Goal: Transaction & Acquisition: Obtain resource

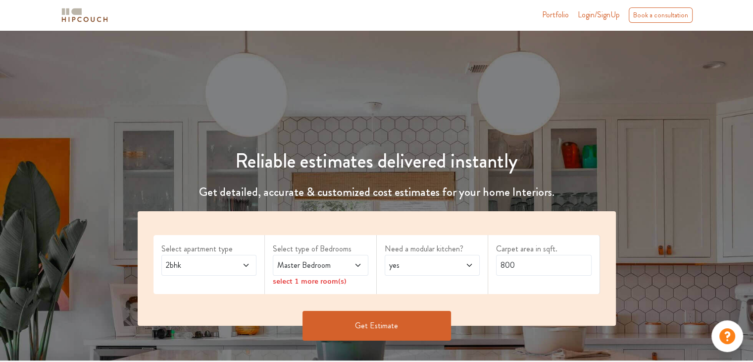
click at [240, 266] on span at bounding box center [239, 265] width 22 height 12
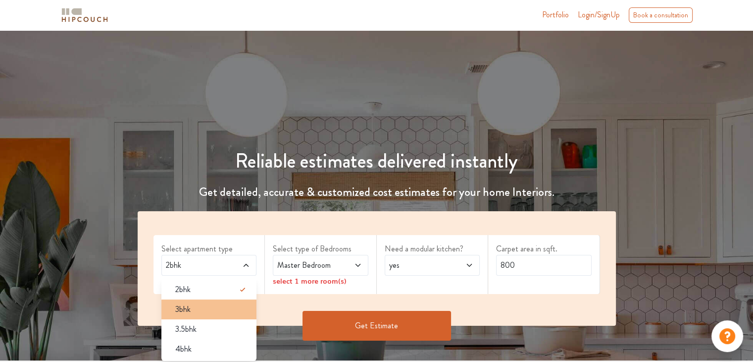
click at [187, 302] on li "3bhk" at bounding box center [209, 309] width 96 height 20
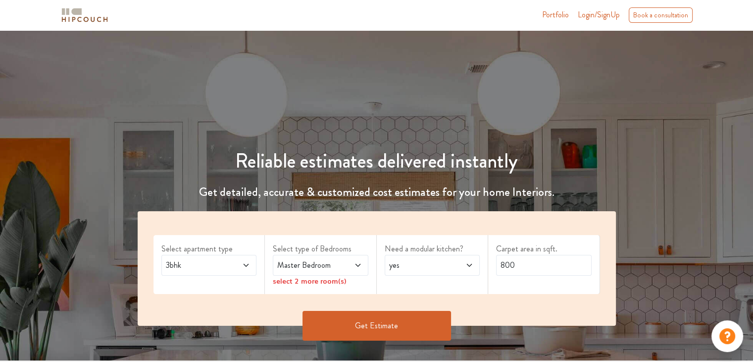
click at [320, 267] on span "Master Bedroom" at bounding box center [307, 265] width 65 height 12
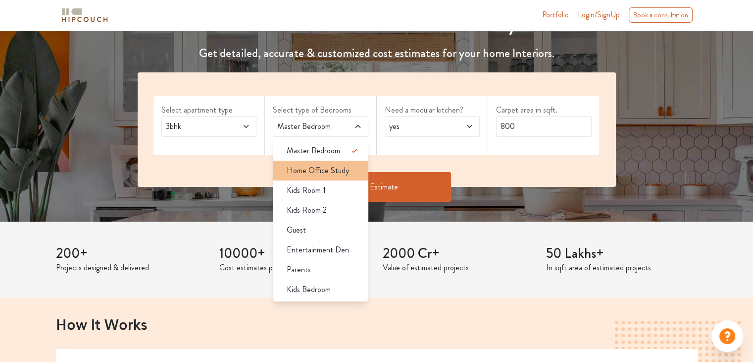
scroll to position [138, 0]
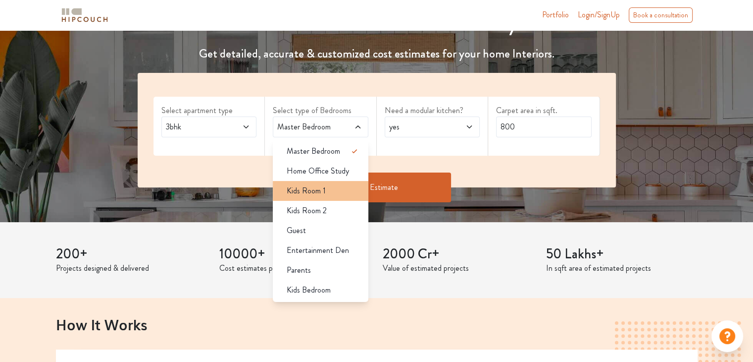
click at [312, 194] on span "Kids Room 1" at bounding box center [306, 191] width 39 height 12
click at [314, 189] on span "Kids Room 1" at bounding box center [306, 191] width 39 height 12
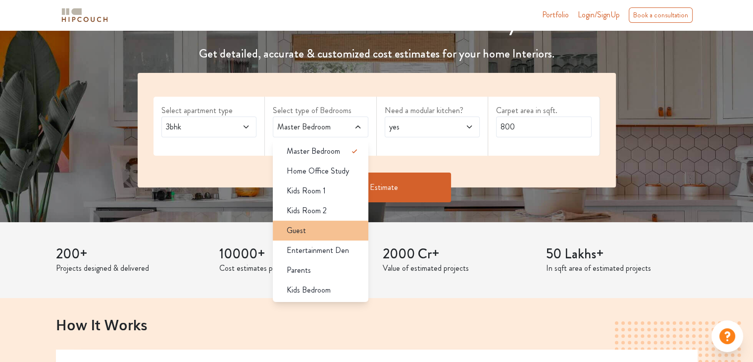
click at [305, 228] on span "Guest" at bounding box center [296, 230] width 19 height 12
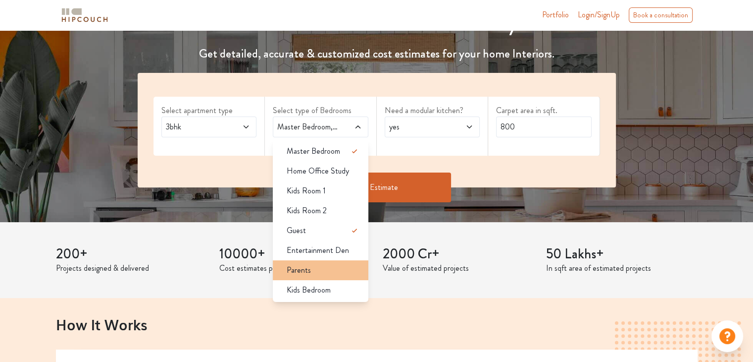
click at [311, 271] on div "Parents" at bounding box center [324, 270] width 90 height 12
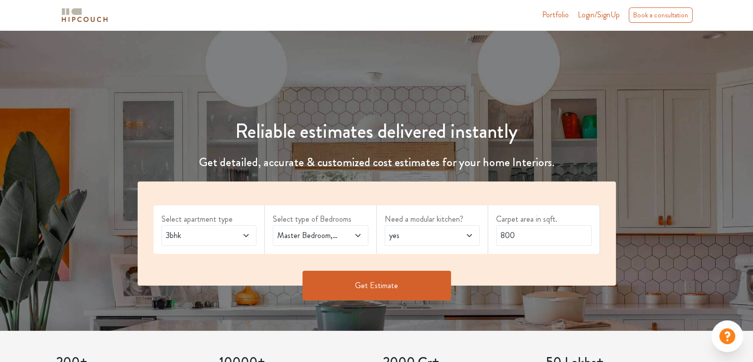
scroll to position [0, 0]
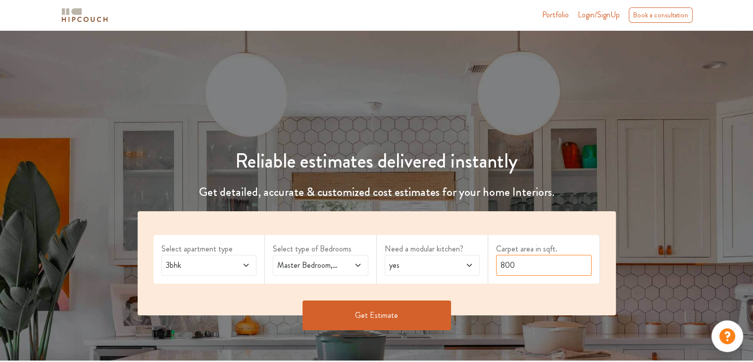
click at [519, 266] on input "800" at bounding box center [544, 265] width 96 height 21
type input "8"
type input "900"
click at [382, 316] on button "Get Estimate" at bounding box center [377, 315] width 149 height 30
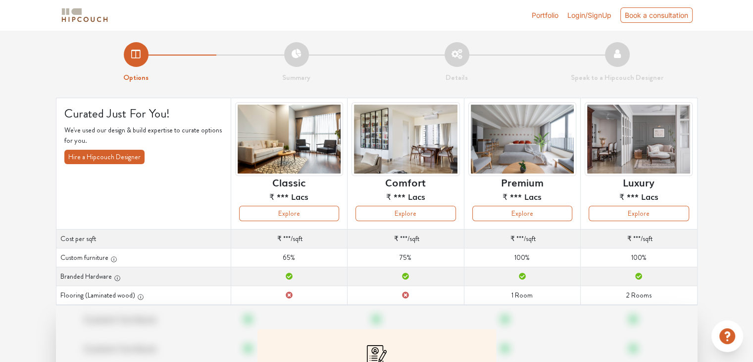
scroll to position [125, 0]
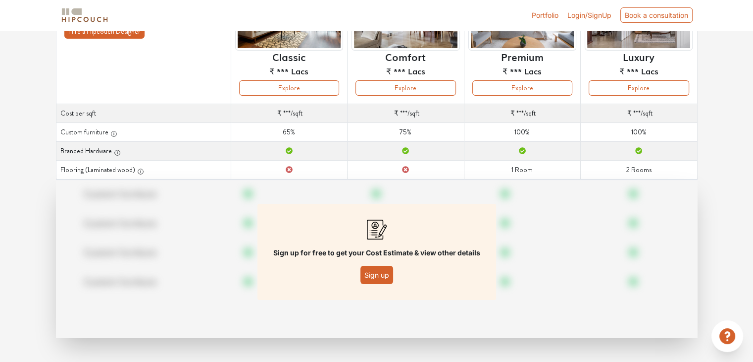
click at [370, 278] on button "Sign up" at bounding box center [377, 274] width 33 height 18
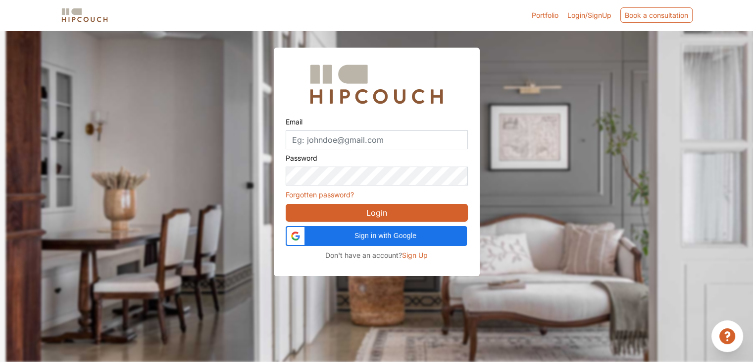
scroll to position [30, 0]
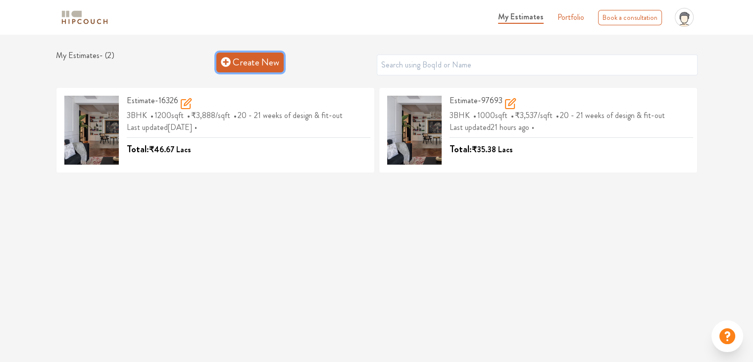
click at [234, 64] on link "Create New" at bounding box center [249, 63] width 67 height 20
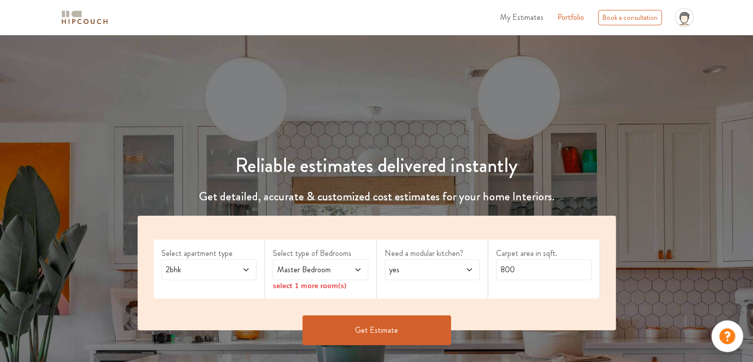
click at [246, 266] on icon at bounding box center [246, 269] width 8 height 8
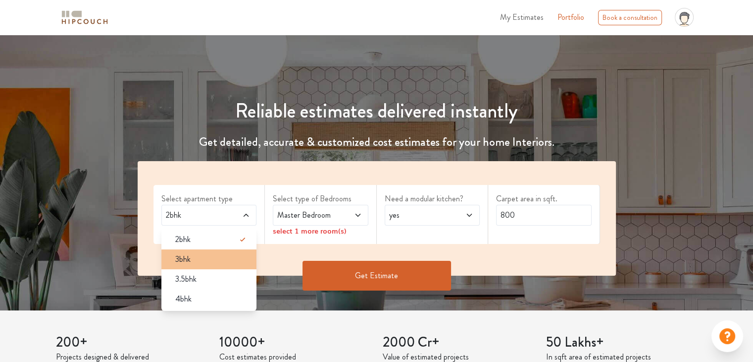
scroll to position [56, 0]
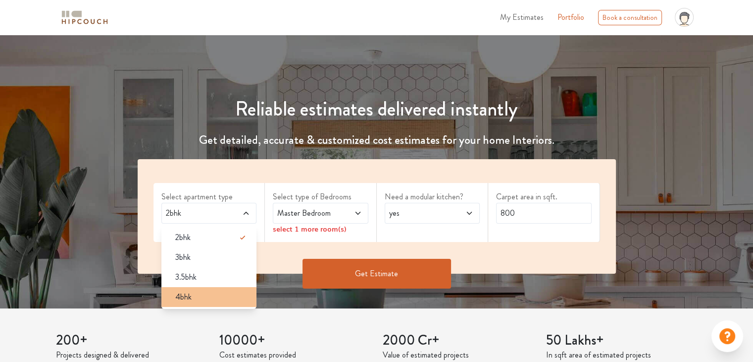
click at [190, 296] on span "4bhk" at bounding box center [183, 297] width 16 height 12
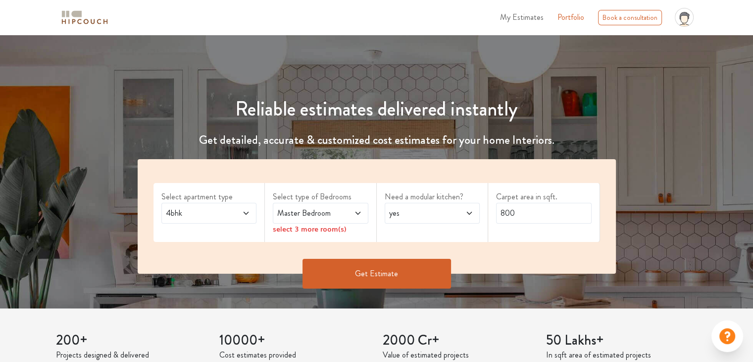
click at [323, 218] on span "Master Bedroom" at bounding box center [307, 213] width 65 height 12
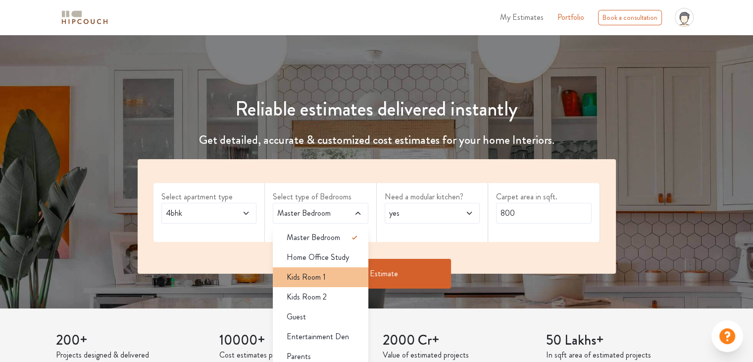
click at [326, 275] on div "Kids Room 1" at bounding box center [324, 277] width 90 height 12
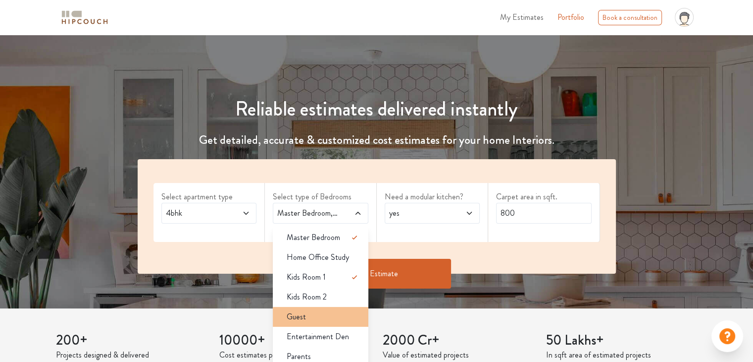
click at [305, 321] on span "Guest" at bounding box center [296, 317] width 19 height 12
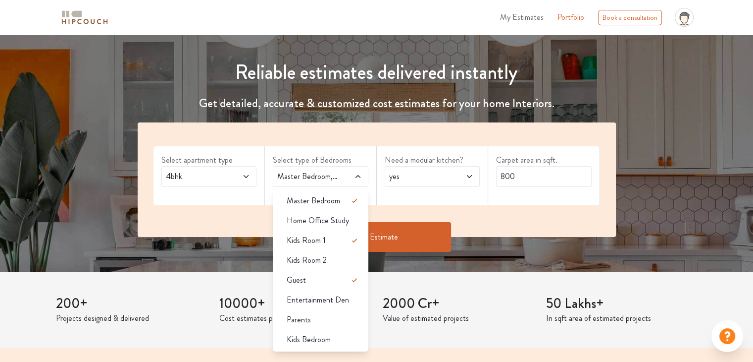
scroll to position [93, 0]
click at [305, 321] on span "Parents" at bounding box center [299, 320] width 24 height 12
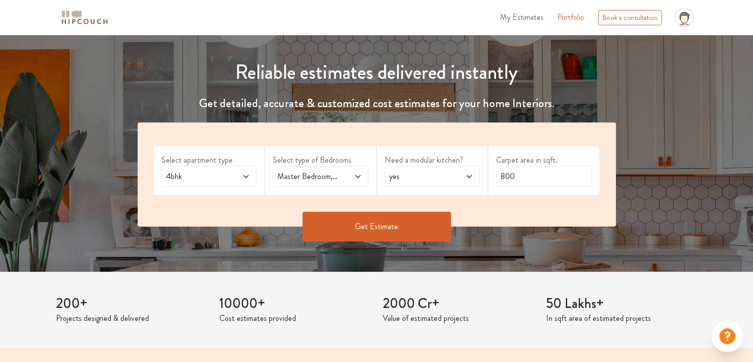
click at [345, 179] on span at bounding box center [351, 176] width 22 height 12
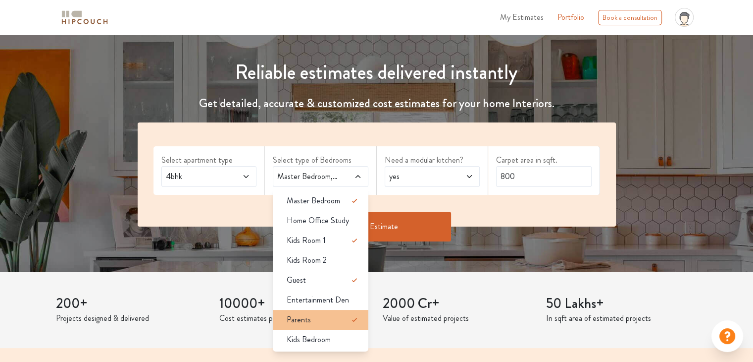
click at [331, 323] on div "Parents" at bounding box center [324, 320] width 90 height 12
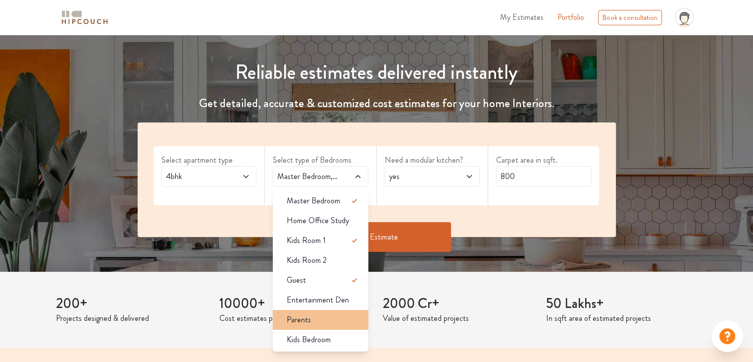
click at [331, 323] on div "Parents" at bounding box center [324, 320] width 90 height 12
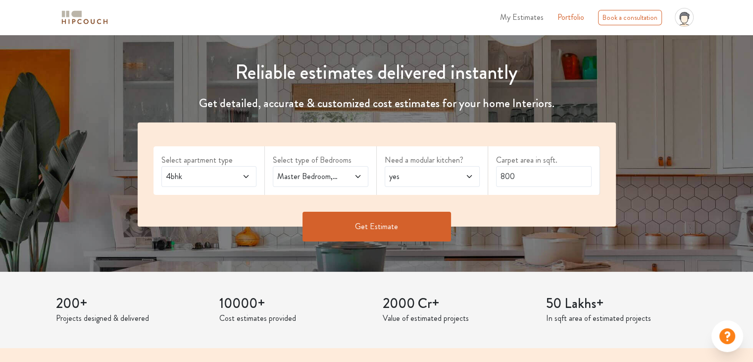
click at [359, 174] on icon at bounding box center [358, 176] width 8 height 8
click at [439, 255] on div "Get Estimate" at bounding box center [377, 241] width 490 height 30
click at [530, 176] on input "800" at bounding box center [544, 176] width 96 height 21
type input "8"
type input "1300"
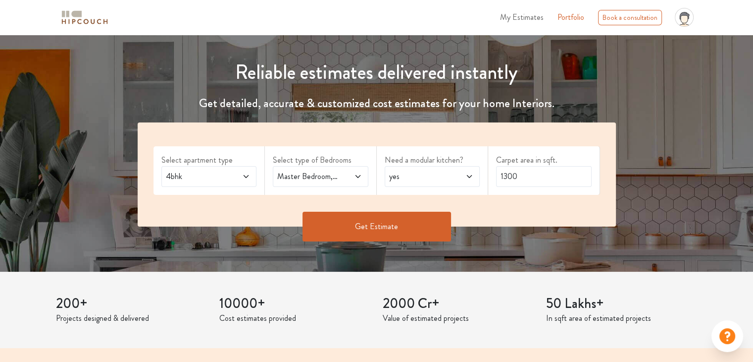
click at [389, 224] on button "Get Estimate" at bounding box center [377, 227] width 149 height 30
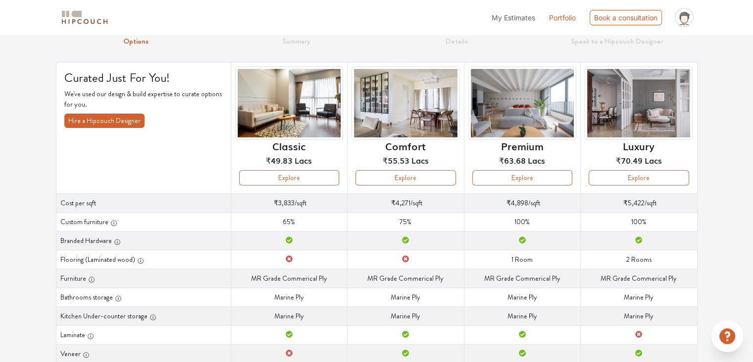
scroll to position [37, 0]
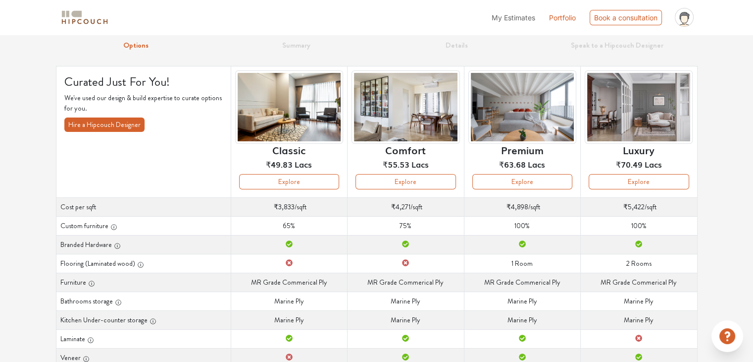
click at [25, 205] on div "Options Summary Details Speak to a Hipcouch Designer Curated Just For You! We'v…" at bounding box center [376, 269] width 753 height 543
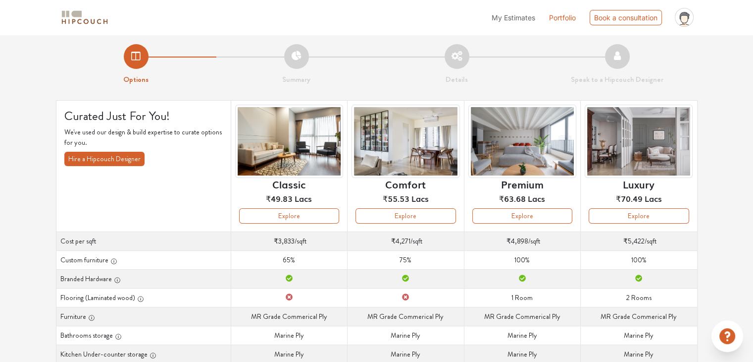
scroll to position [0, 0]
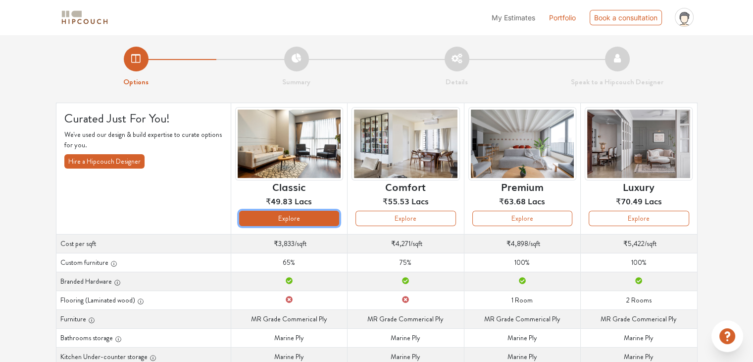
click at [285, 216] on button "Explore" at bounding box center [289, 218] width 100 height 15
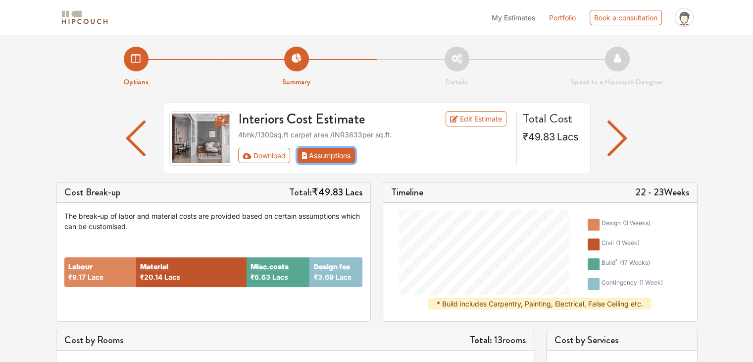
click at [326, 155] on button "Assumptions" at bounding box center [327, 155] width 58 height 15
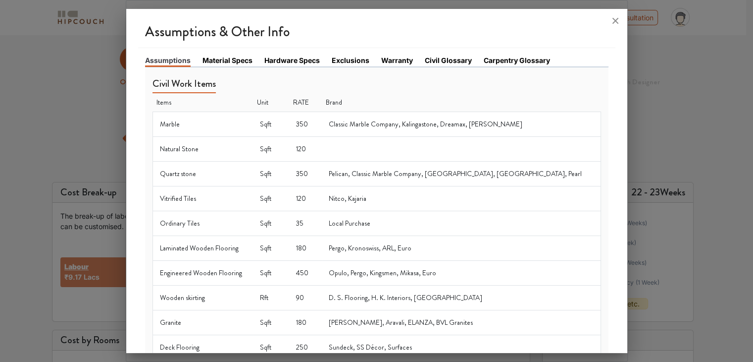
click at [236, 60] on link "Material Specs" at bounding box center [228, 60] width 50 height 10
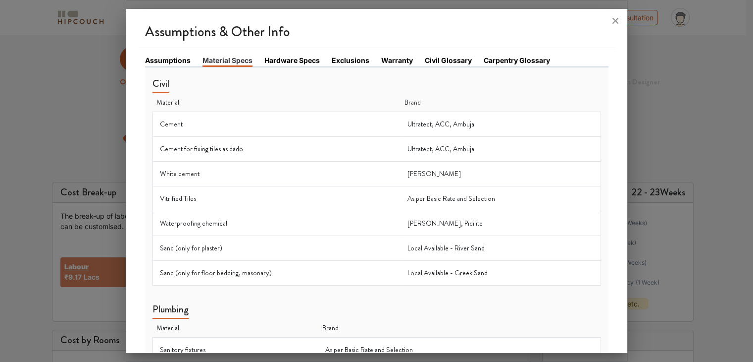
click at [260, 62] on li "Material Specs" at bounding box center [234, 60] width 62 height 11
click at [283, 64] on link "Hardware Specs" at bounding box center [292, 60] width 55 height 10
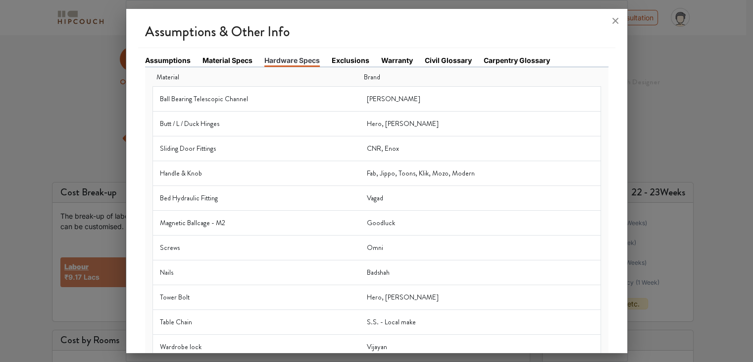
click at [345, 60] on link "Exclusions" at bounding box center [351, 60] width 38 height 10
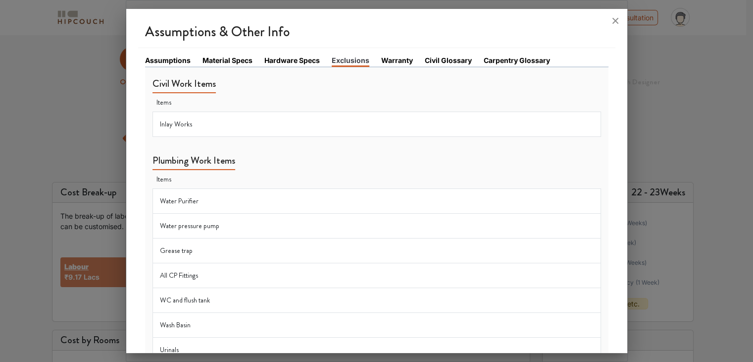
click at [398, 61] on link "Warranty" at bounding box center [397, 60] width 32 height 10
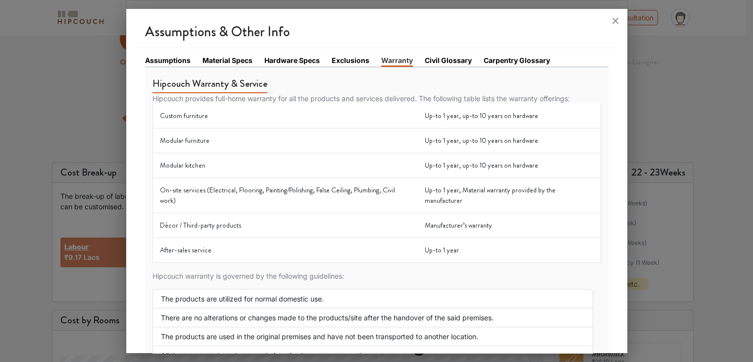
scroll to position [18, 0]
click at [444, 59] on link "Civil Glossary" at bounding box center [448, 60] width 47 height 10
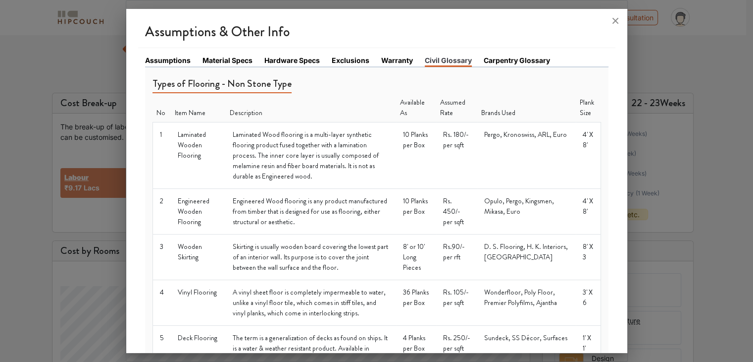
scroll to position [0, 0]
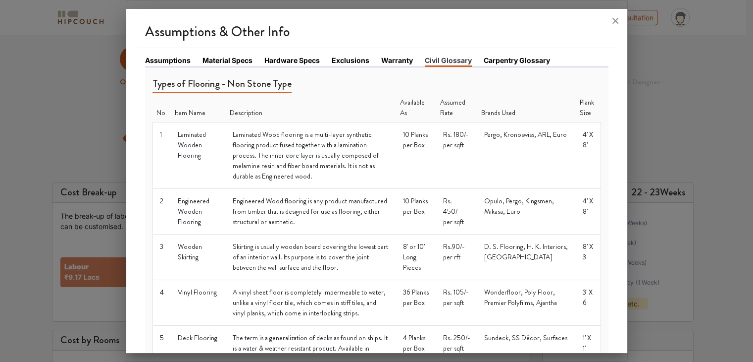
click at [504, 58] on link "Carpentry Glossary" at bounding box center [517, 60] width 66 height 10
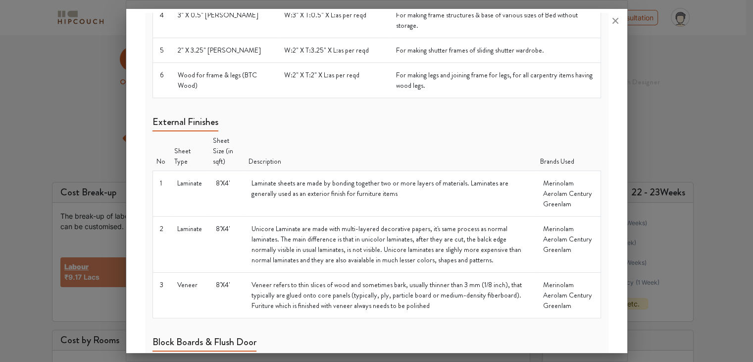
scroll to position [254, 0]
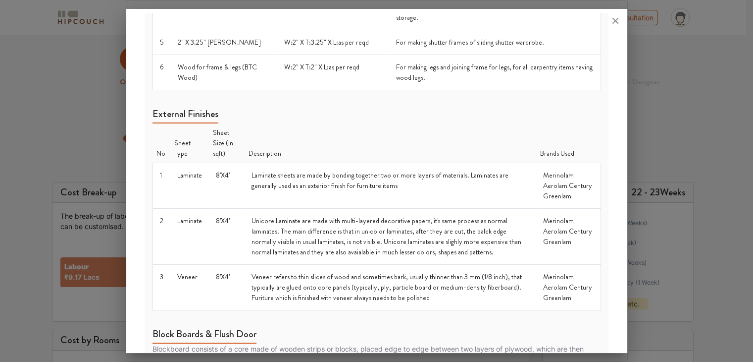
click at [306, 66] on td "W:2" X T:2" X L:as per reqd" at bounding box center [333, 71] width 112 height 35
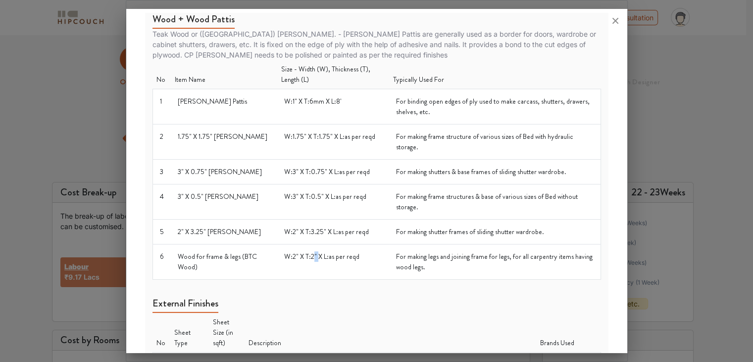
scroll to position [0, 0]
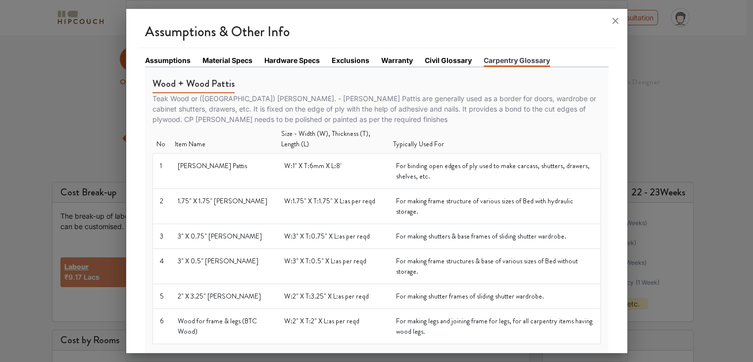
click at [293, 116] on p "Teak Wood or (Central Province) CP Wood. - CP Wood Pattis are generally used as…" at bounding box center [377, 108] width 449 height 31
click at [447, 60] on link "Civil Glossary" at bounding box center [448, 60] width 47 height 10
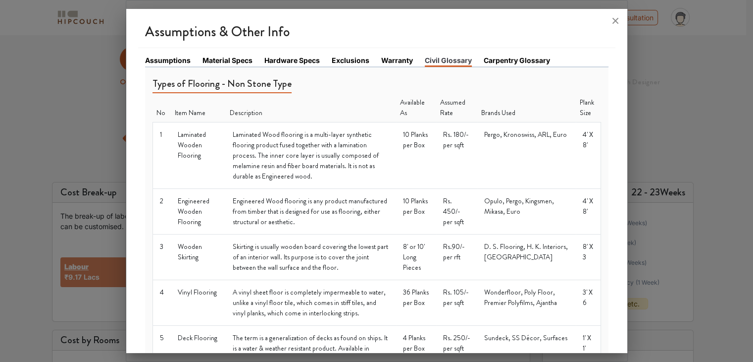
click at [392, 59] on link "Warranty" at bounding box center [397, 60] width 32 height 10
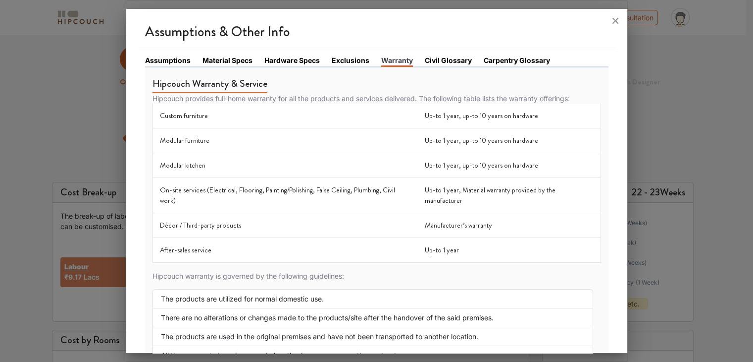
click at [165, 62] on link "Assumptions" at bounding box center [168, 60] width 46 height 10
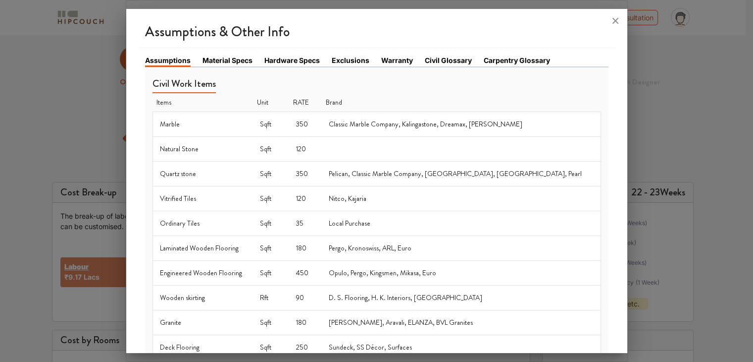
click at [166, 59] on link "Assumptions" at bounding box center [168, 61] width 46 height 12
click at [218, 59] on link "Material Specs" at bounding box center [228, 60] width 50 height 10
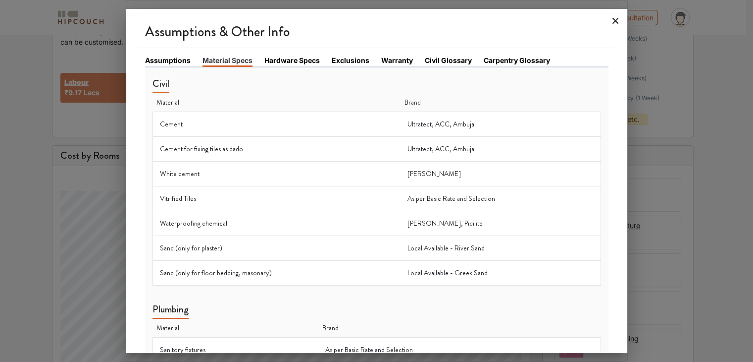
click at [616, 23] on icon at bounding box center [616, 21] width 16 height 16
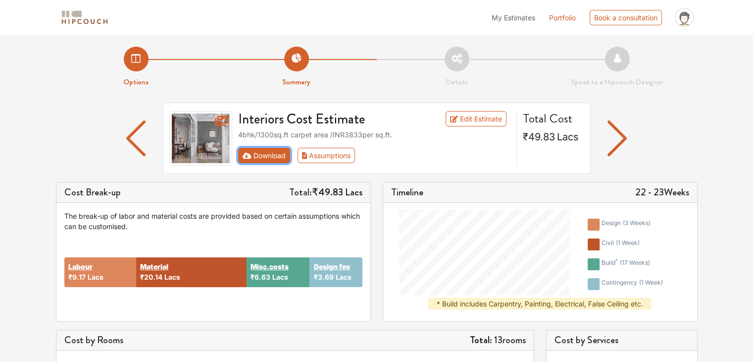
click at [246, 155] on icon "First group" at bounding box center [247, 156] width 9 height 6
click at [247, 156] on icon "First group" at bounding box center [247, 155] width 9 height 7
click at [482, 118] on link "Edit Estimate" at bounding box center [476, 118] width 61 height 15
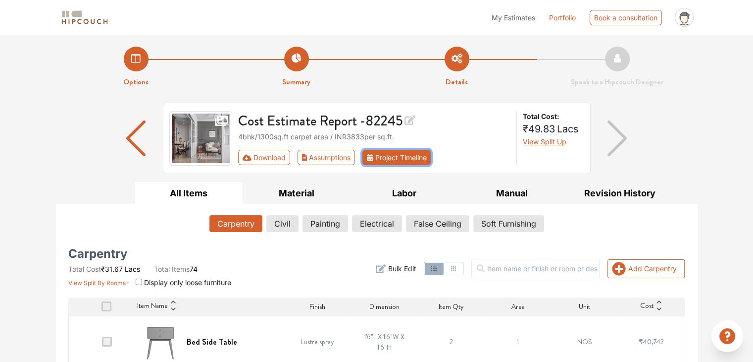
click at [400, 159] on button "Project Timeline" at bounding box center [397, 157] width 68 height 15
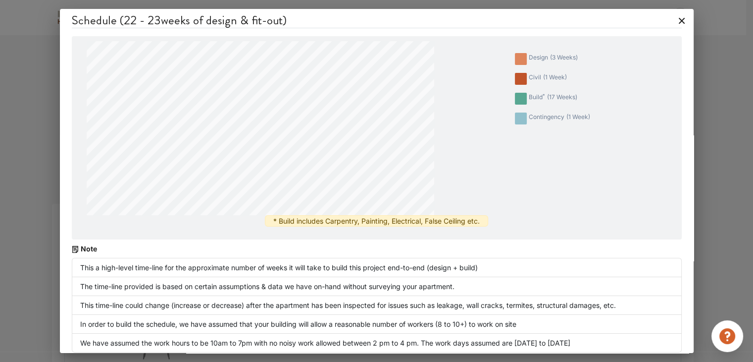
scroll to position [6, 0]
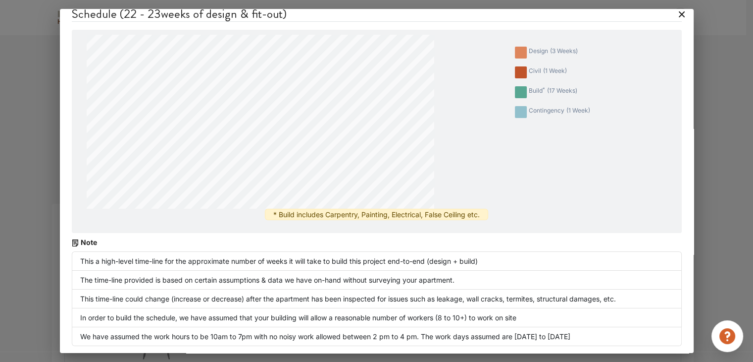
click at [293, 221] on div "design ( 3 weeks ) civil ( 1 week ) build * ( 17 weeks ) contingency ( 1 week )…" at bounding box center [377, 131] width 600 height 193
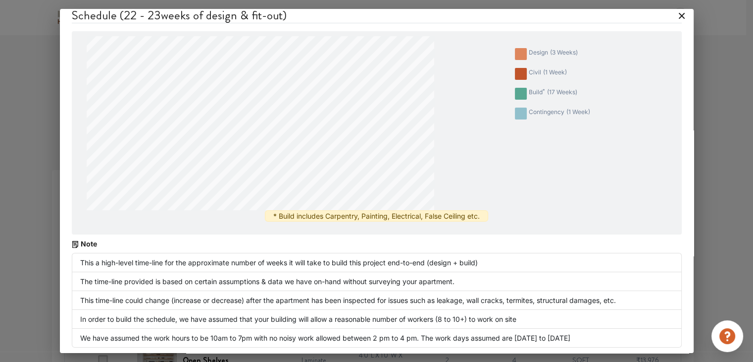
scroll to position [0, 0]
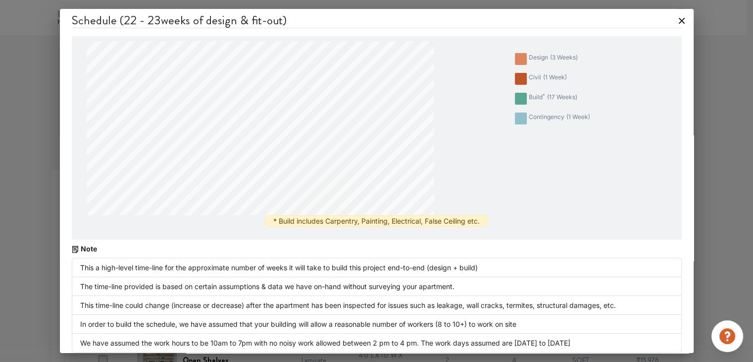
click at [674, 21] on icon at bounding box center [682, 21] width 16 height 16
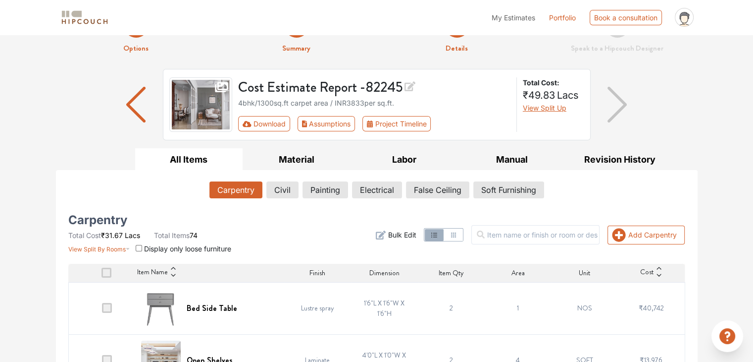
click at [618, 104] on img "button" at bounding box center [617, 105] width 19 height 36
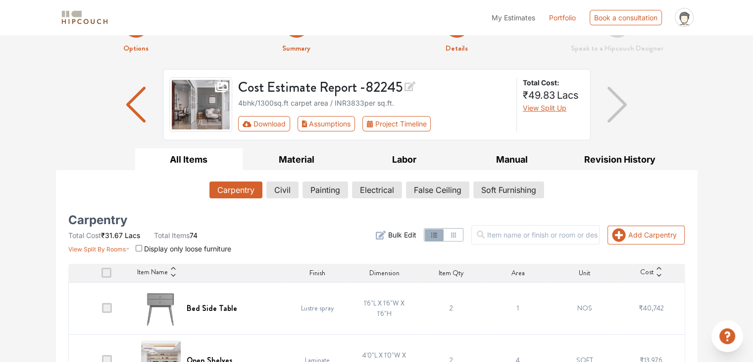
click at [618, 104] on img "button" at bounding box center [617, 105] width 19 height 36
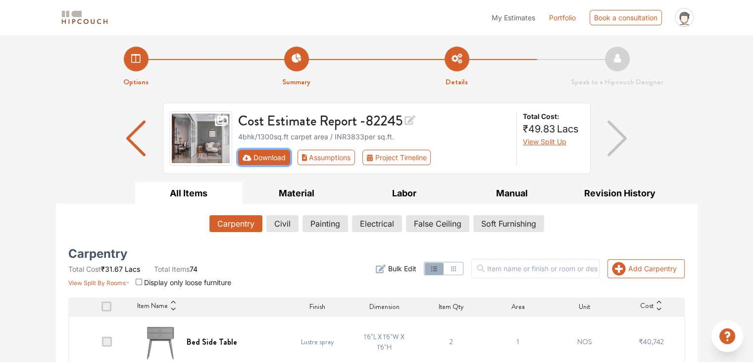
click at [255, 161] on button "Download" at bounding box center [264, 157] width 52 height 15
click at [282, 228] on button "Civil" at bounding box center [282, 223] width 31 height 17
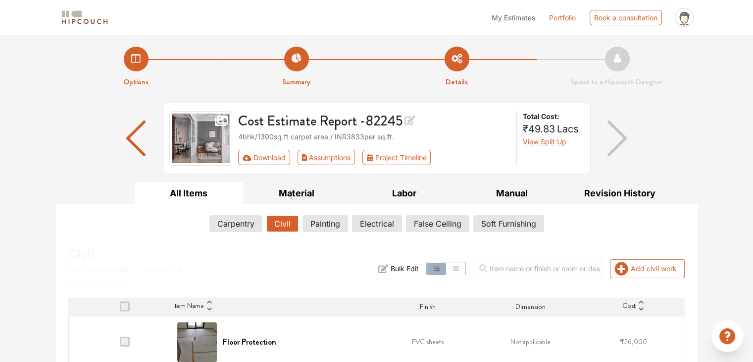
scroll to position [65, 0]
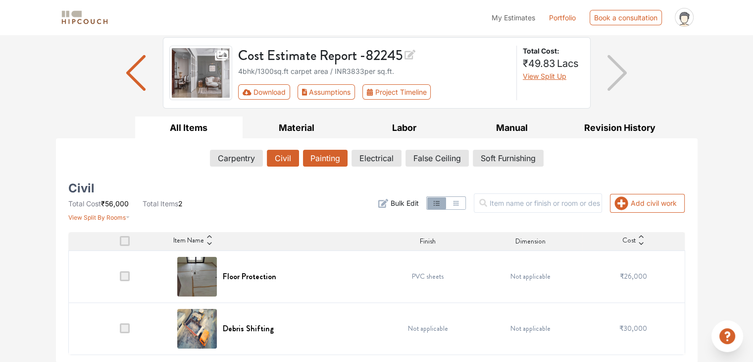
click at [327, 160] on button "Painting" at bounding box center [325, 158] width 45 height 17
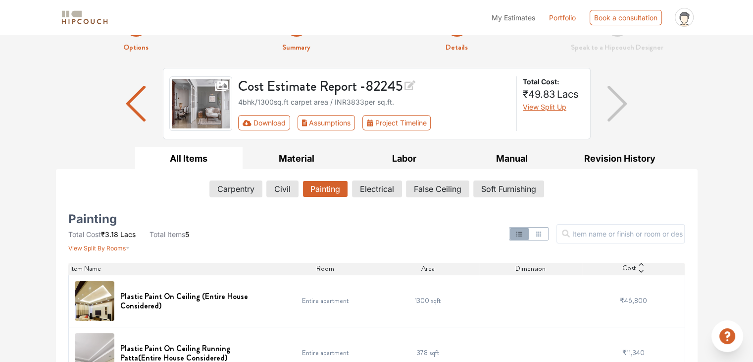
scroll to position [32, 0]
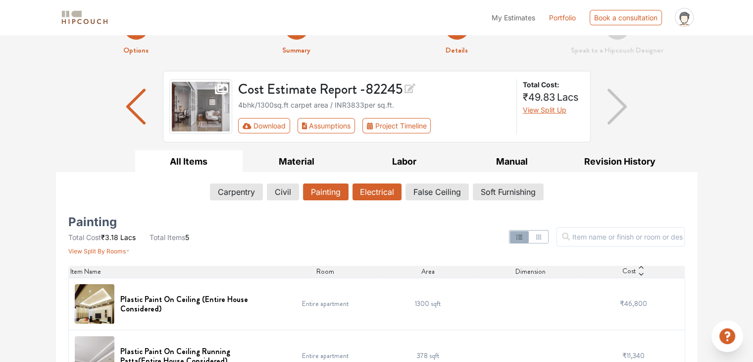
click at [375, 194] on button "Electrical" at bounding box center [377, 191] width 49 height 17
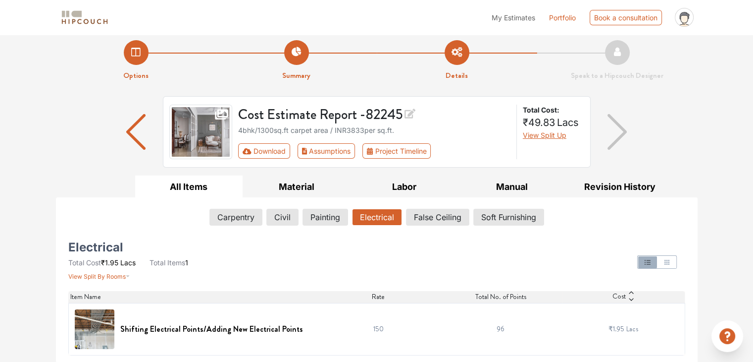
scroll to position [7, 0]
click at [426, 213] on button "False Ceiling" at bounding box center [438, 216] width 62 height 17
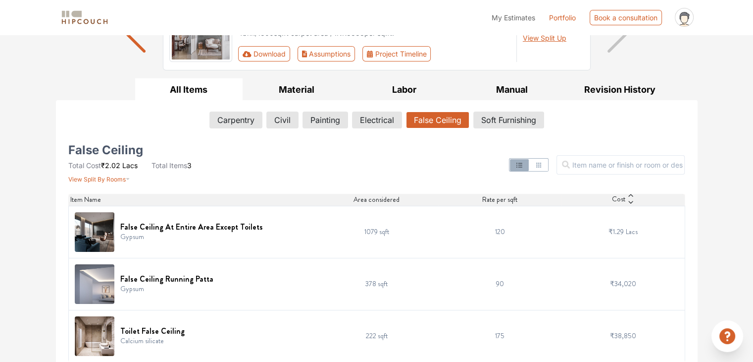
scroll to position [111, 0]
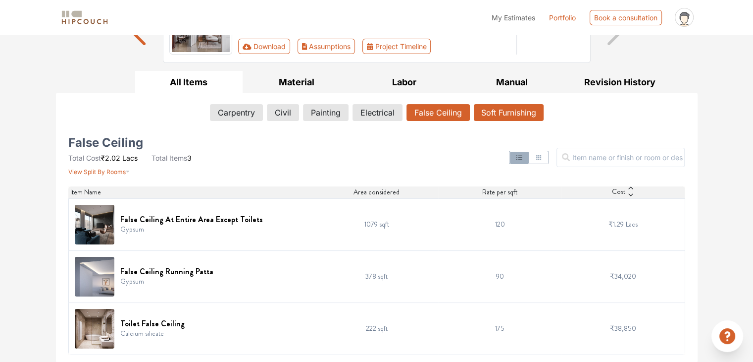
click at [498, 112] on button "Soft Furnishing" at bounding box center [509, 112] width 70 height 17
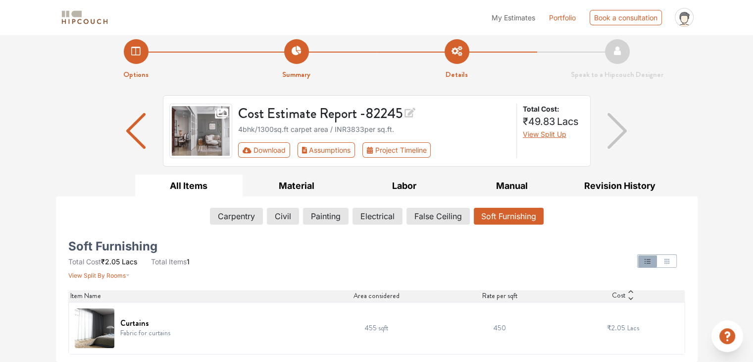
scroll to position [7, 0]
click at [252, 149] on button "Download" at bounding box center [264, 150] width 52 height 15
click at [246, 149] on icon "First group" at bounding box center [247, 150] width 9 height 7
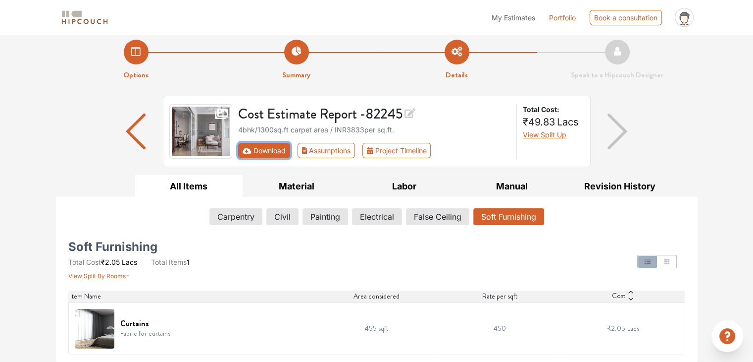
click at [246, 149] on icon "First group" at bounding box center [247, 150] width 9 height 7
click at [137, 138] on img "button" at bounding box center [135, 131] width 19 height 36
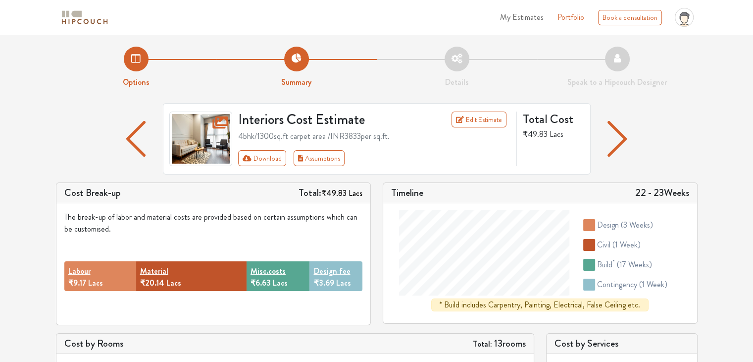
click at [624, 139] on img "button" at bounding box center [617, 139] width 19 height 36
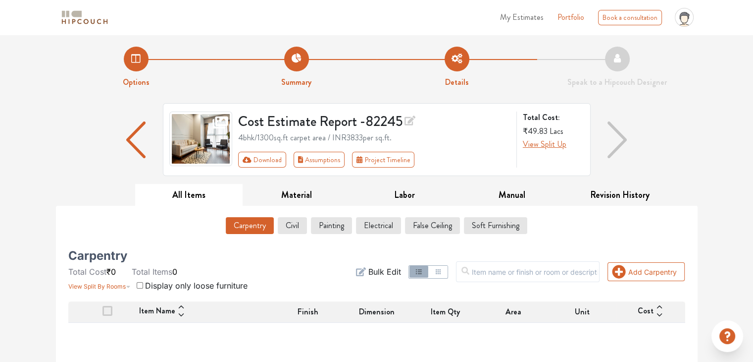
click at [621, 141] on img "button" at bounding box center [618, 139] width 20 height 37
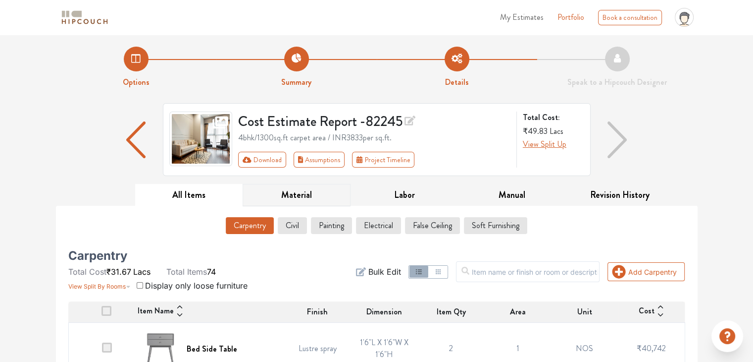
click at [301, 190] on button "Material" at bounding box center [297, 195] width 108 height 22
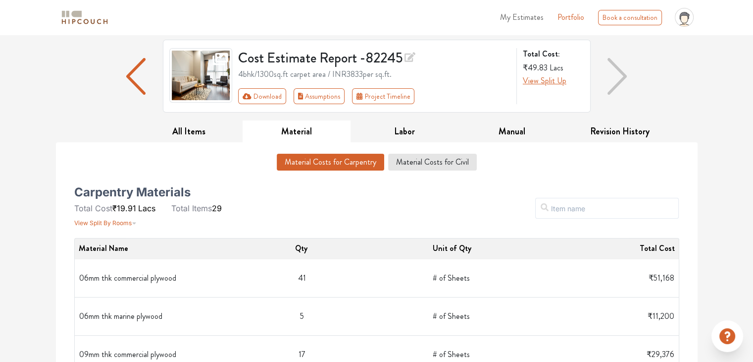
scroll to position [65, 0]
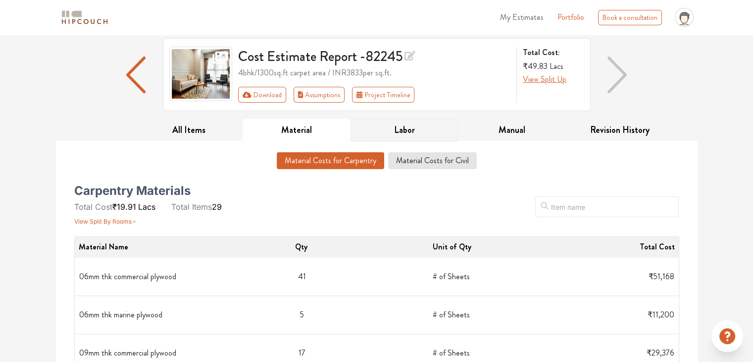
click at [409, 128] on button "Labor" at bounding box center [405, 130] width 108 height 22
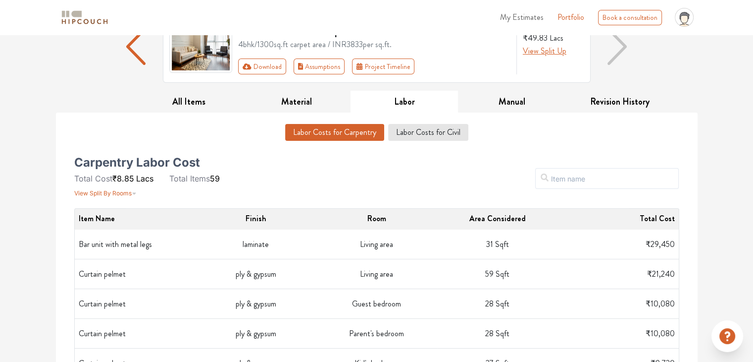
scroll to position [93, 0]
click at [414, 133] on button "Labor Costs for Civil" at bounding box center [428, 132] width 79 height 17
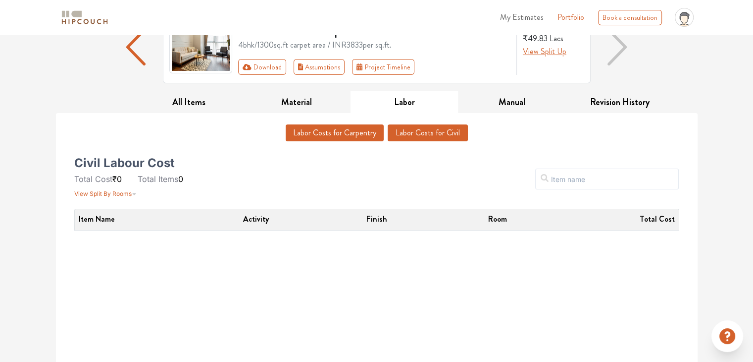
click at [317, 127] on button "Labor Costs for Carpentry" at bounding box center [335, 132] width 98 height 17
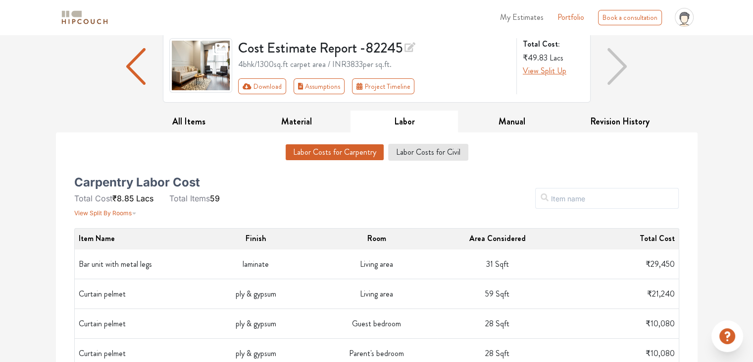
scroll to position [73, 0]
click at [510, 118] on button "Manual" at bounding box center [512, 121] width 108 height 22
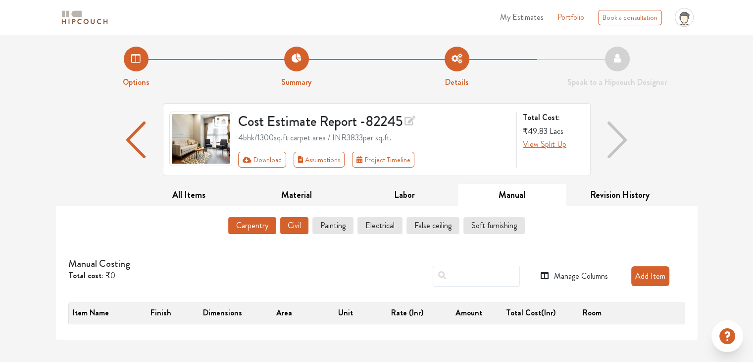
click at [295, 225] on button "Civil" at bounding box center [294, 225] width 28 height 17
click at [334, 225] on button "Painting" at bounding box center [334, 225] width 40 height 17
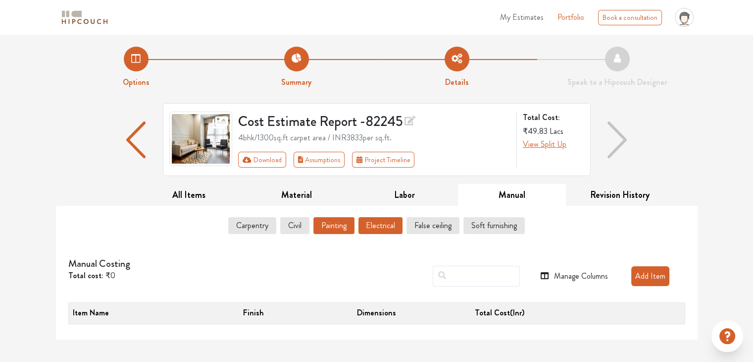
click at [382, 229] on button "Electrical" at bounding box center [381, 225] width 44 height 17
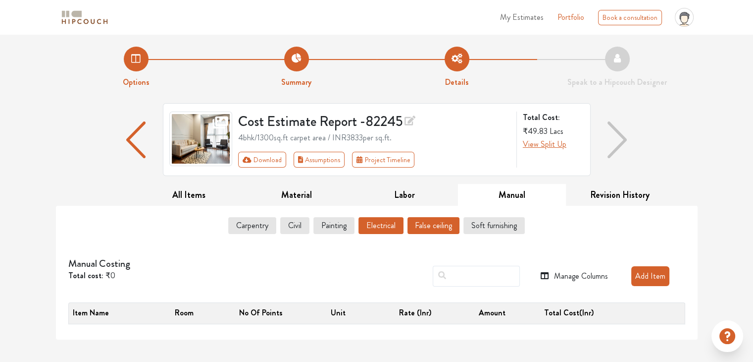
click at [428, 226] on button "False ceiling" at bounding box center [434, 225] width 52 height 17
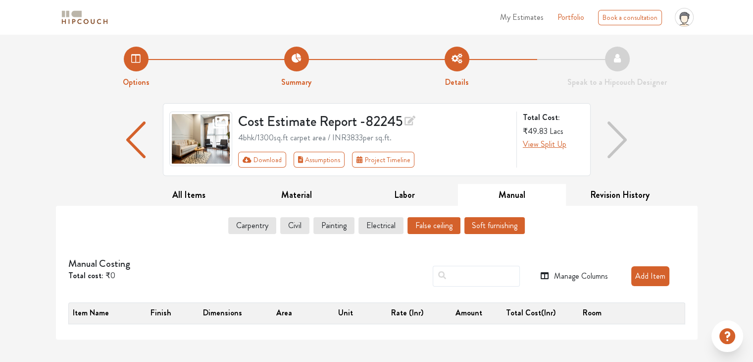
click at [483, 222] on button "Soft furnishing" at bounding box center [495, 225] width 60 height 17
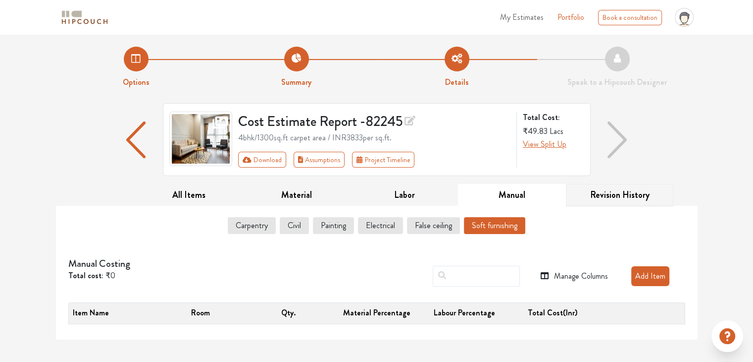
click at [615, 200] on button "Revision History" at bounding box center [620, 195] width 108 height 22
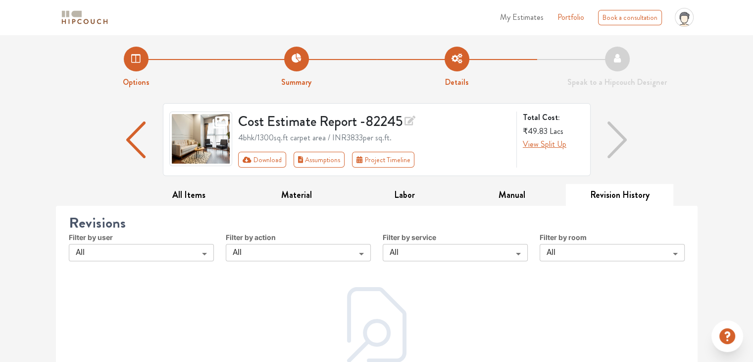
scroll to position [38, 0]
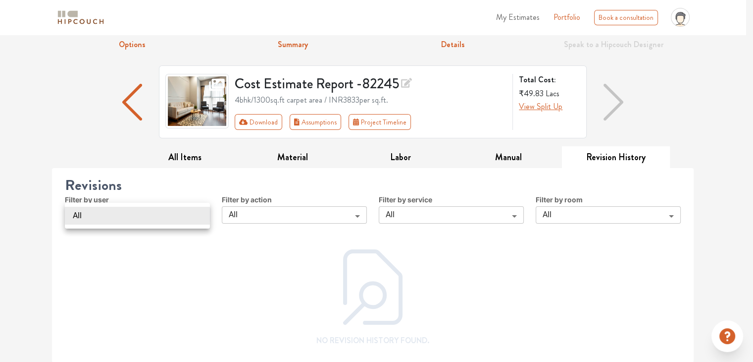
click at [180, 222] on body "My Estimates Portfolio Book a consultation profile pic Logout Options Summary D…" at bounding box center [376, 143] width 753 height 362
click at [253, 214] on div at bounding box center [376, 181] width 753 height 362
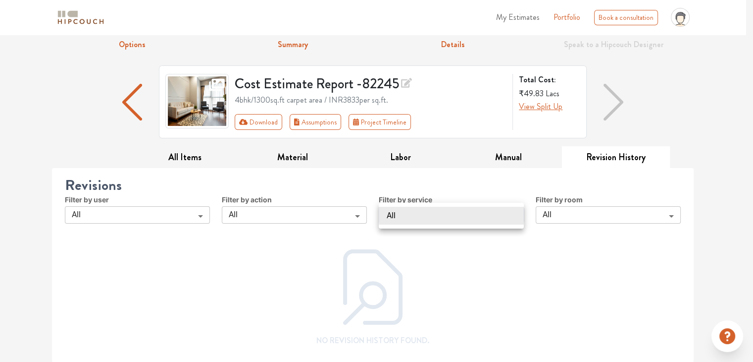
click at [406, 214] on body "My Estimates Portfolio Book a consultation profile pic Logout Options Summary D…" at bounding box center [376, 143] width 753 height 362
click at [547, 215] on div at bounding box center [376, 181] width 753 height 362
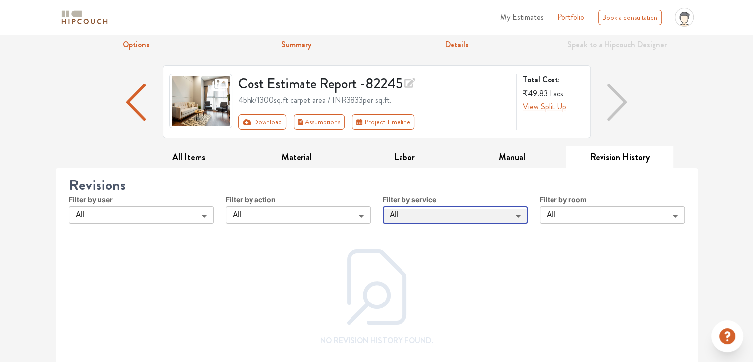
scroll to position [0, 0]
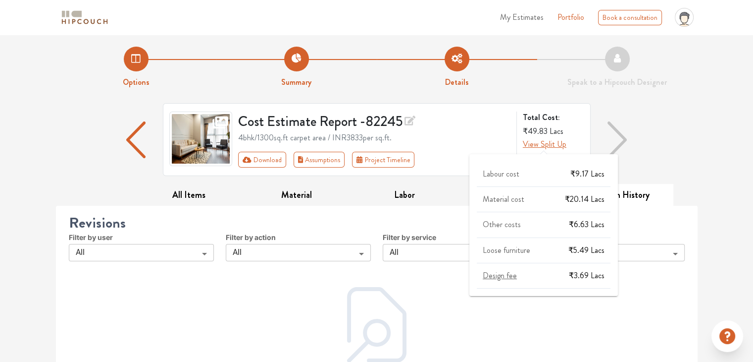
click at [504, 273] on span "Design fee" at bounding box center [500, 274] width 34 height 11
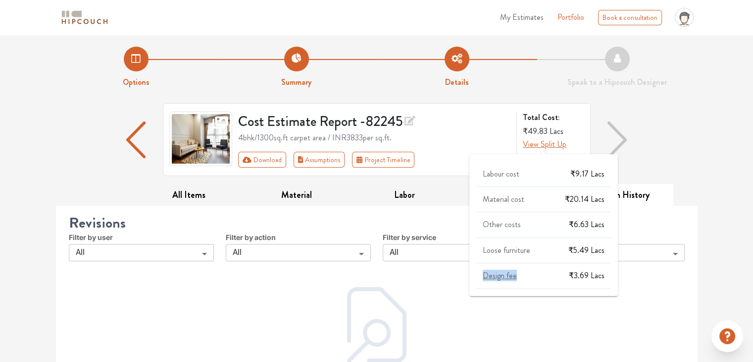
click at [504, 273] on span "Design fee" at bounding box center [500, 274] width 34 height 11
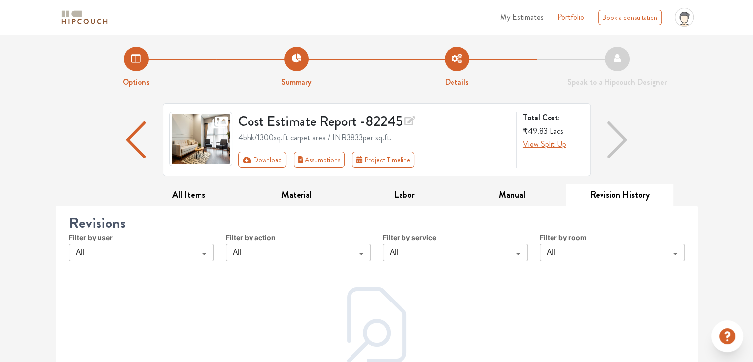
click at [429, 175] on div "Cost Estimate Report - 82245 4bhk / 1300 sq.ft carpet area / INR 3833 per sq.ft…" at bounding box center [377, 139] width 428 height 73
click at [181, 197] on button "All Items" at bounding box center [189, 195] width 108 height 22
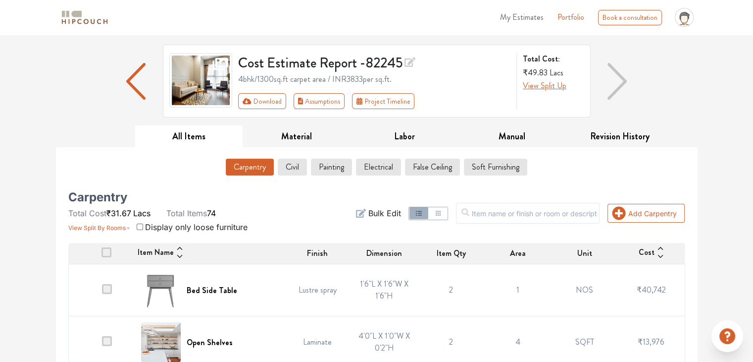
scroll to position [61, 0]
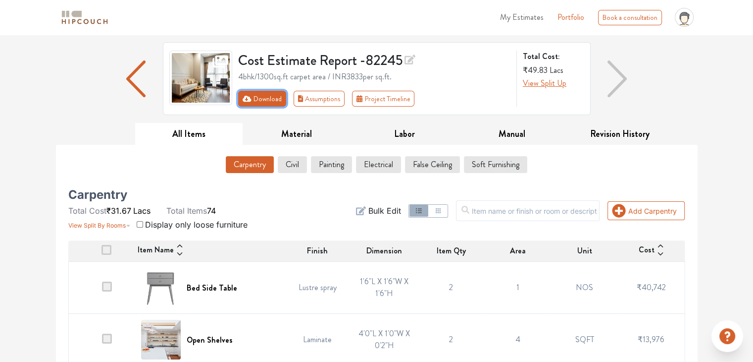
click at [264, 96] on button "Download" at bounding box center [262, 99] width 48 height 16
click at [382, 94] on button "Project Timeline" at bounding box center [383, 99] width 62 height 16
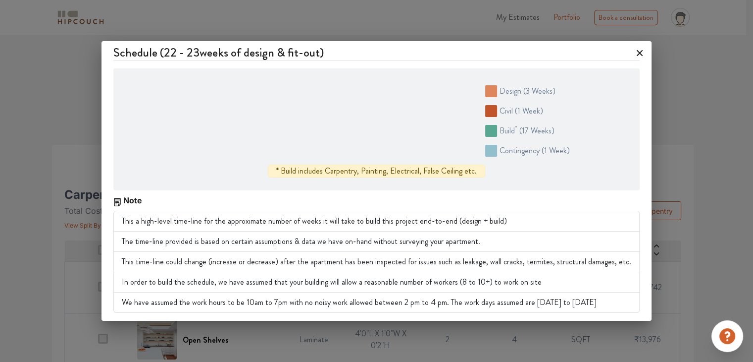
scroll to position [0, 0]
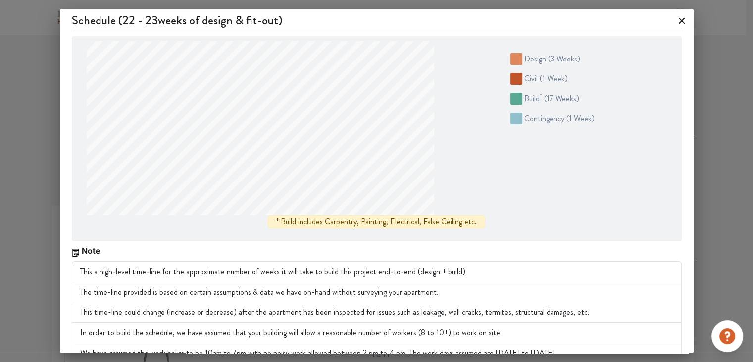
click at [679, 22] on icon at bounding box center [682, 21] width 6 height 6
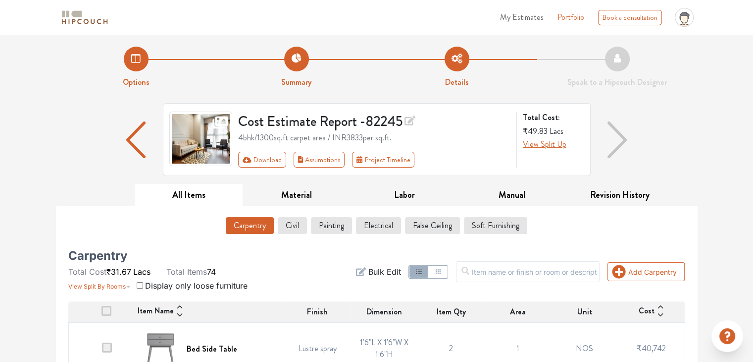
click at [573, 17] on link "Portfolio" at bounding box center [571, 17] width 27 height 12
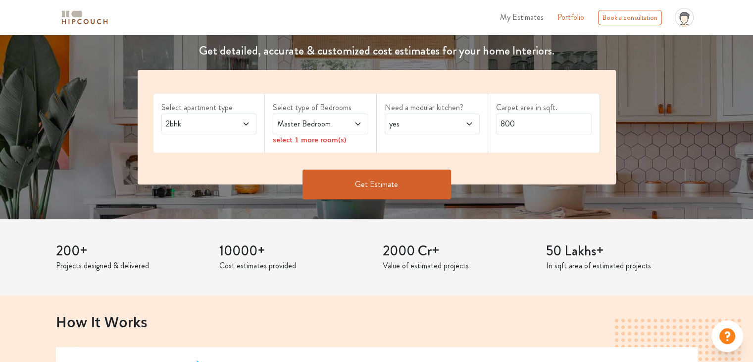
scroll to position [145, 0]
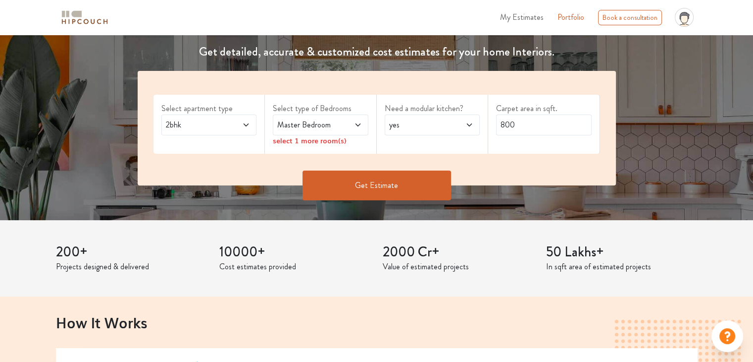
click at [523, 12] on span "My Estimates" at bounding box center [522, 16] width 44 height 11
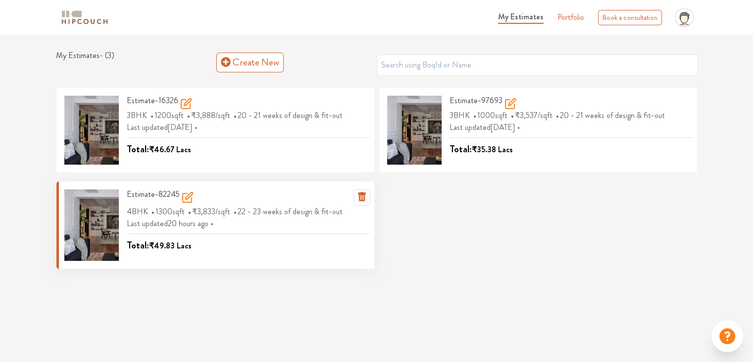
click at [86, 218] on div at bounding box center [91, 224] width 54 height 71
click at [159, 245] on span "₹49.83" at bounding box center [162, 245] width 26 height 11
click at [161, 192] on h3 "Estimate-82245" at bounding box center [160, 197] width 67 height 16
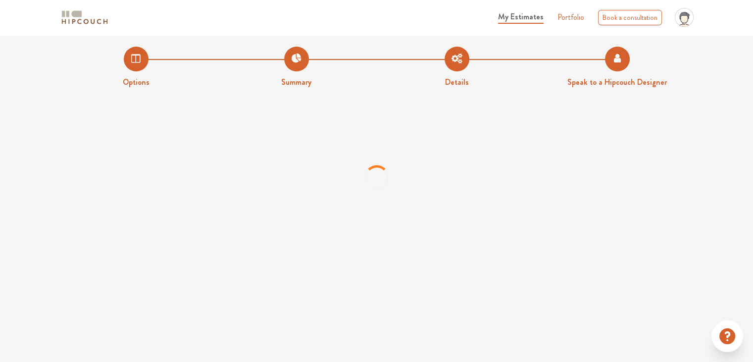
click at [621, 64] on li "Speak to a Hipcouch Designer" at bounding box center [617, 68] width 160 height 42
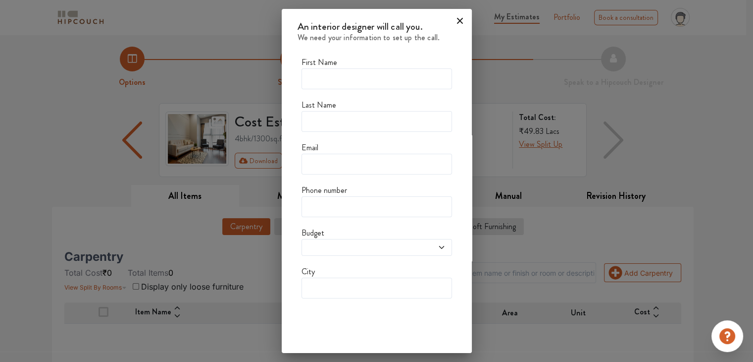
click at [456, 21] on icon at bounding box center [460, 21] width 16 height 16
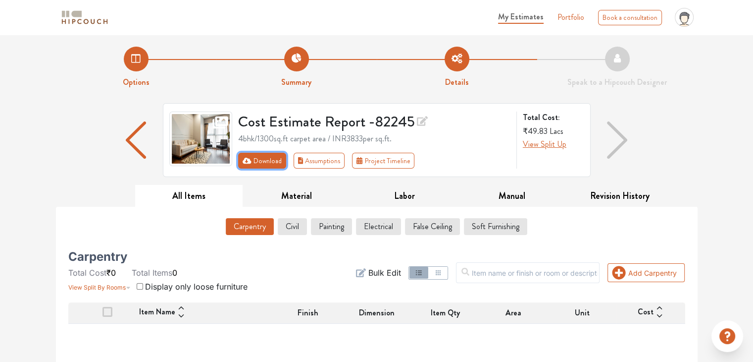
click at [262, 159] on button "Download" at bounding box center [262, 161] width 48 height 16
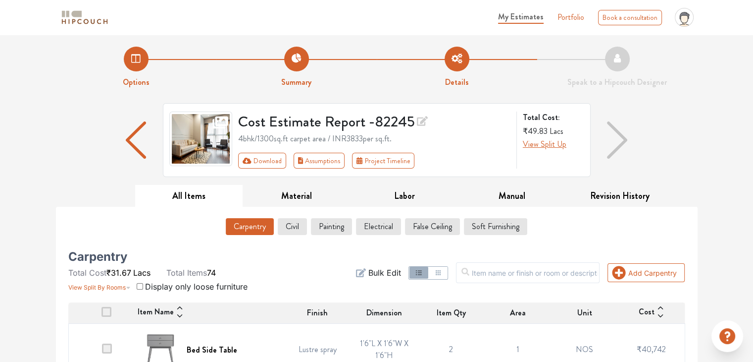
click at [366, 271] on icon "button" at bounding box center [361, 272] width 10 height 9
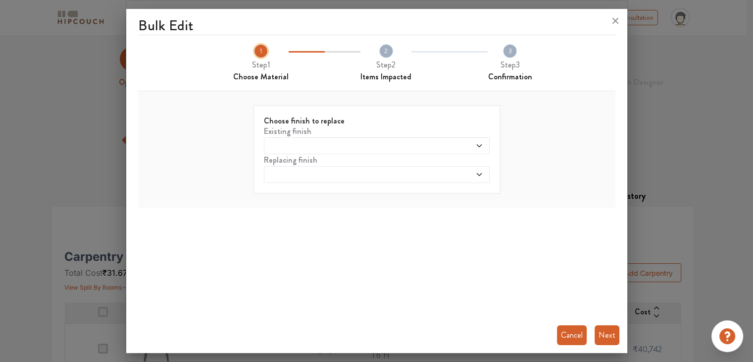
click at [352, 143] on span at bounding box center [347, 146] width 163 height 8
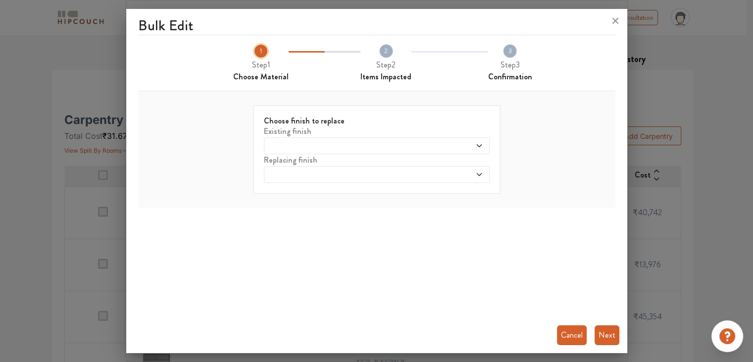
click at [521, 216] on div "Bulk Edit 1 Step 1 Choose Material 2 Step 2 Items Impacted 3 Step 3 Confirmatio…" at bounding box center [376, 183] width 501 height 340
click at [438, 176] on span at bounding box center [456, 174] width 54 height 8
click at [440, 147] on span at bounding box center [456, 146] width 54 height 8
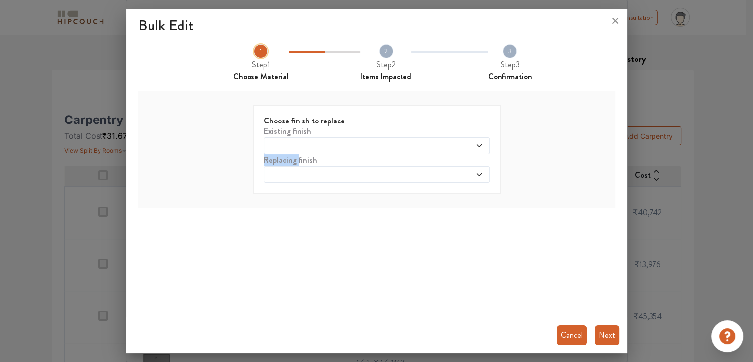
click at [440, 147] on span at bounding box center [456, 146] width 54 height 8
